Goal: Task Accomplishment & Management: Use online tool/utility

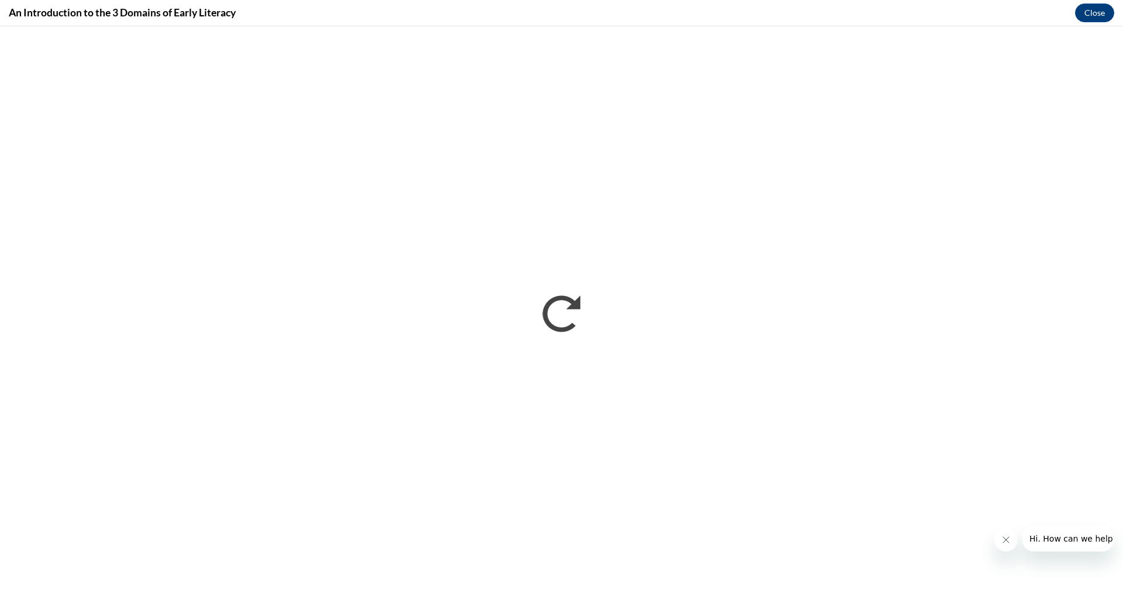
scroll to position [346, 0]
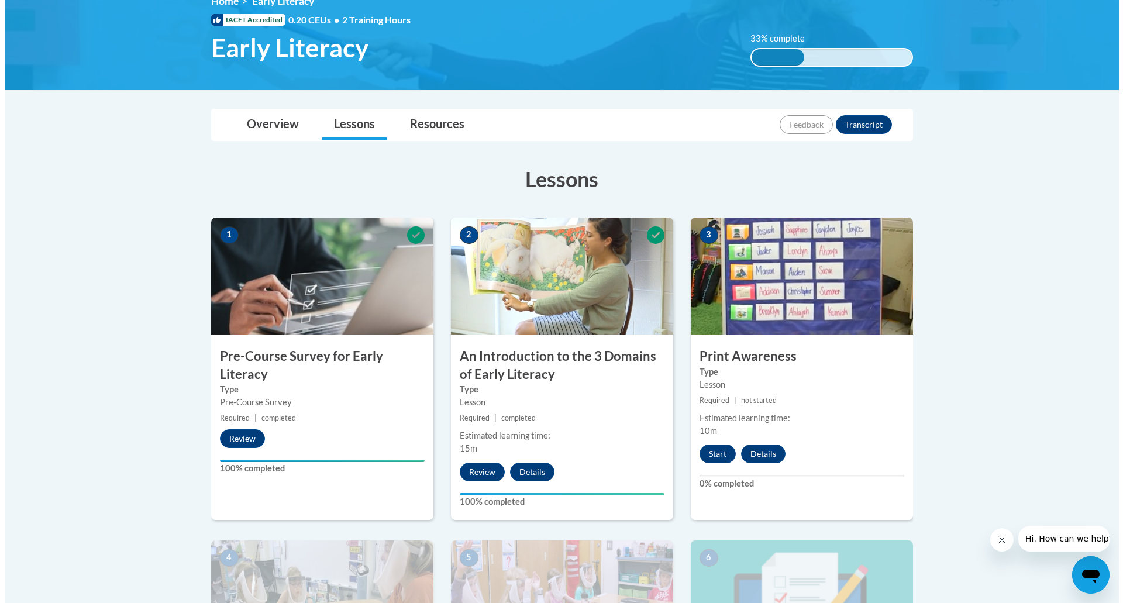
scroll to position [234, 0]
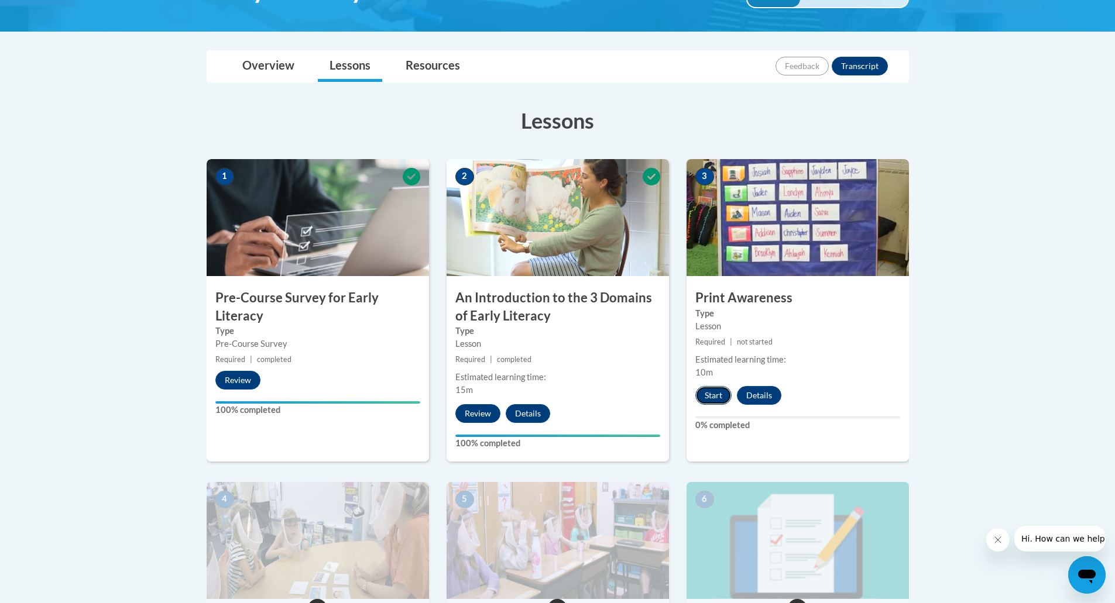
click at [717, 392] on button "Start" at bounding box center [713, 395] width 36 height 19
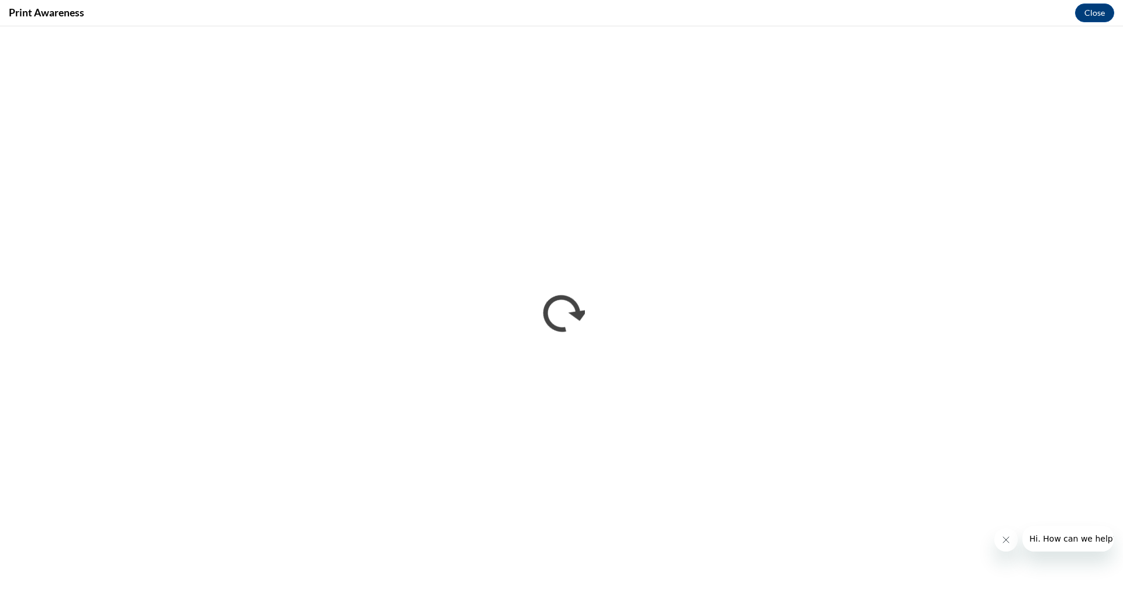
scroll to position [0, 0]
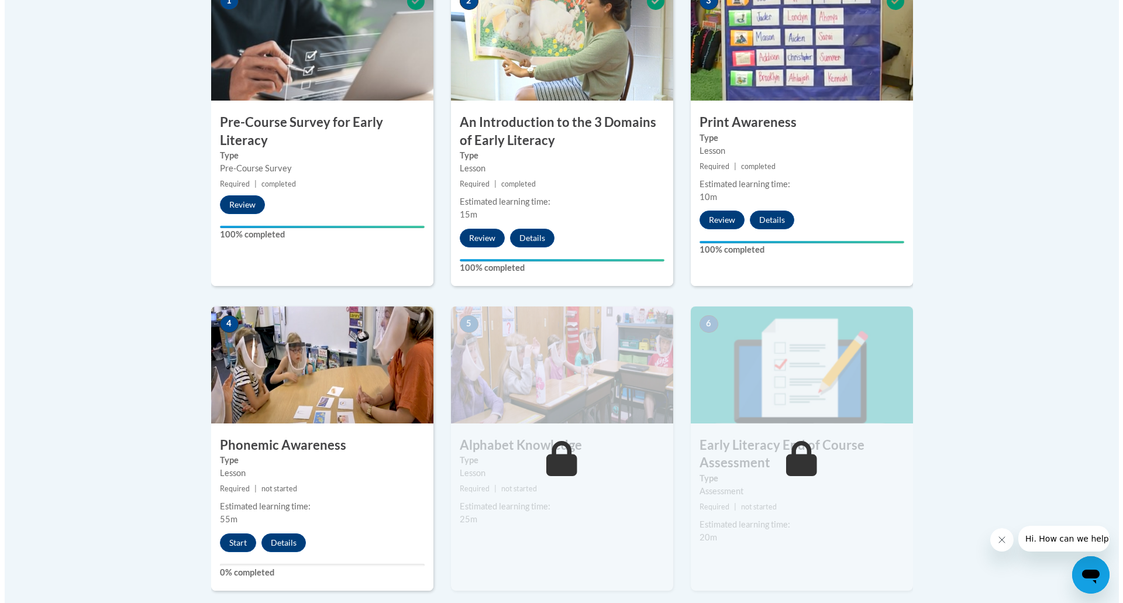
scroll to position [468, 0]
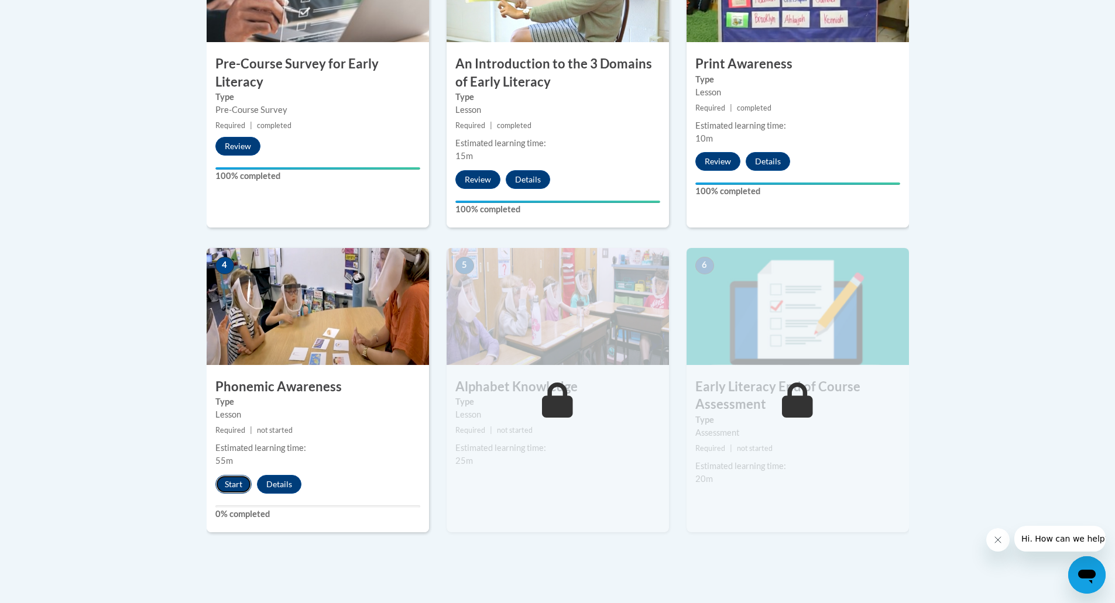
click at [235, 484] on button "Start" at bounding box center [233, 484] width 36 height 19
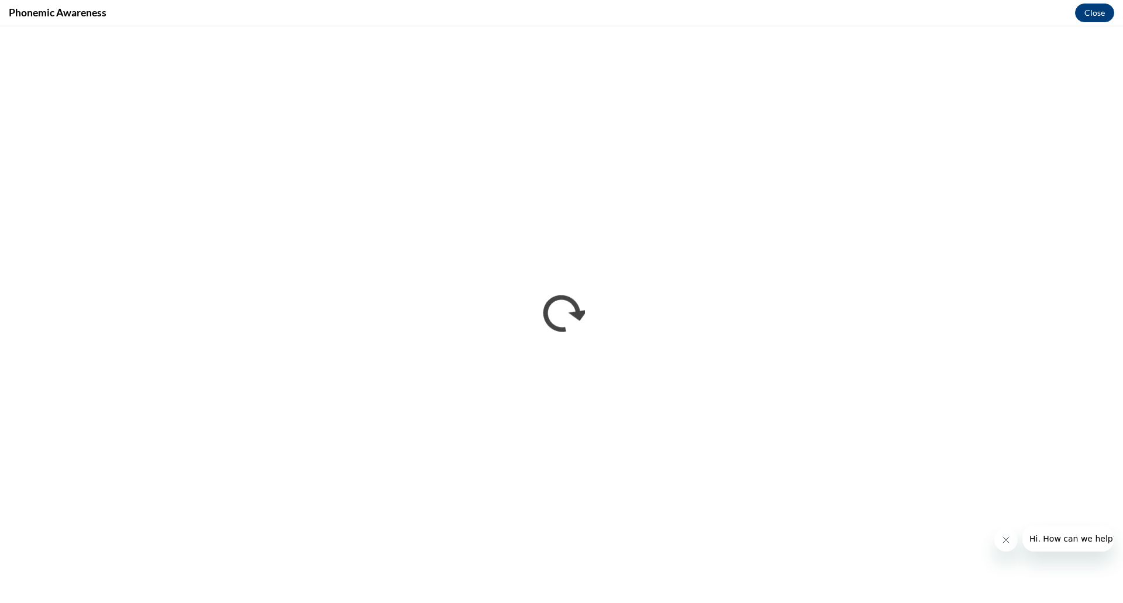
scroll to position [0, 0]
